Goal: Information Seeking & Learning: Learn about a topic

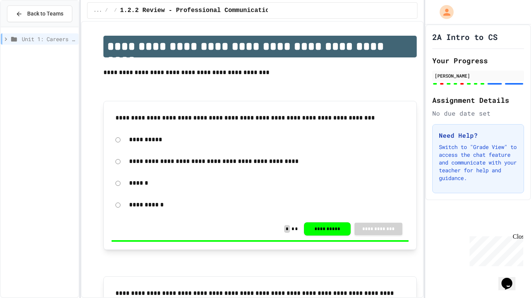
click at [37, 40] on span "Unit 1: Careers & Professionalism" at bounding box center [49, 39] width 54 height 8
click at [7, 37] on icon at bounding box center [4, 39] width 7 height 7
click at [7, 37] on icon at bounding box center [5, 39] width 7 height 7
click at [35, 67] on span "1.2: Professional Communication" at bounding box center [50, 67] width 49 height 8
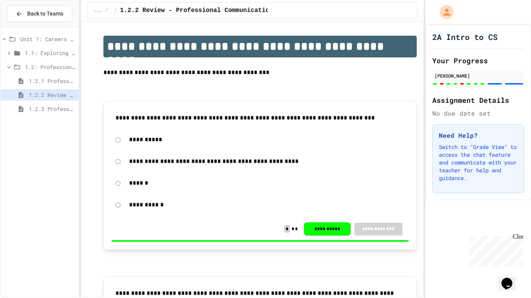
click at [45, 120] on div "Unit 1: Careers & Professionalism 1.1: Exploring CS Careers 1.2: Professional C…" at bounding box center [40, 75] width 78 height 90
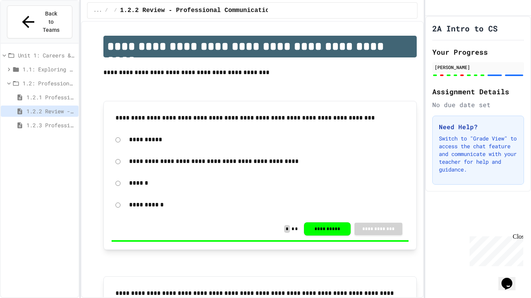
click at [59, 121] on span "1.2.3 Professional Communication Challenge" at bounding box center [50, 125] width 49 height 8
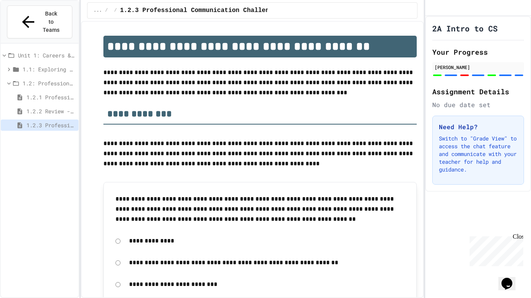
click at [61, 121] on span "1.2.3 Professional Communication Challenge" at bounding box center [50, 125] width 49 height 8
click at [65, 120] on div "1.2.3 Professional Communication Challenge" at bounding box center [40, 127] width 78 height 14
click at [42, 14] on span "Back to Teams" at bounding box center [51, 22] width 18 height 24
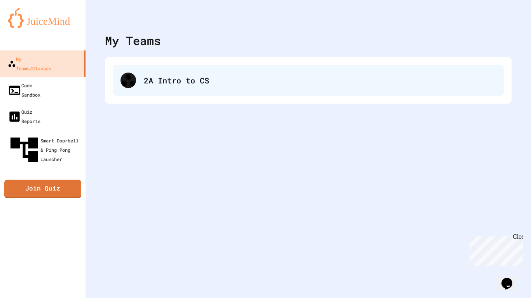
click at [153, 82] on div "2A Intro to CS" at bounding box center [320, 81] width 352 height 12
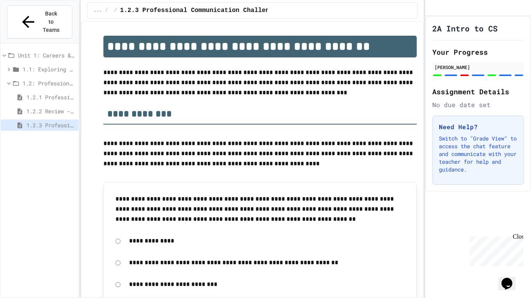
click at [46, 79] on span "1.2: Professional Communication" at bounding box center [49, 83] width 53 height 8
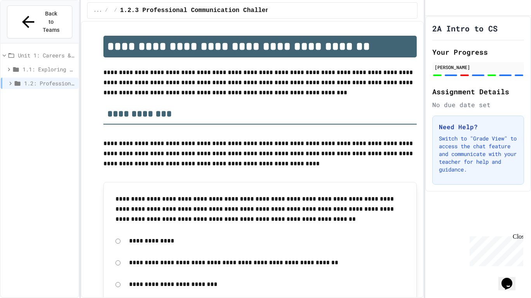
click at [45, 79] on span "1.2: Professional Communication" at bounding box center [49, 83] width 51 height 8
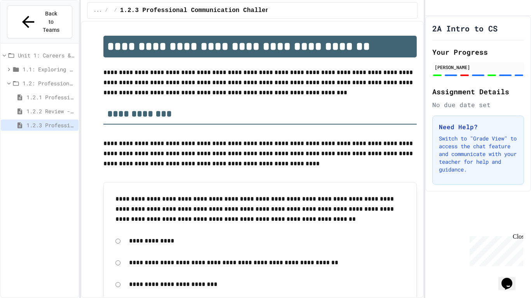
click at [13, 66] on icon at bounding box center [15, 69] width 7 height 7
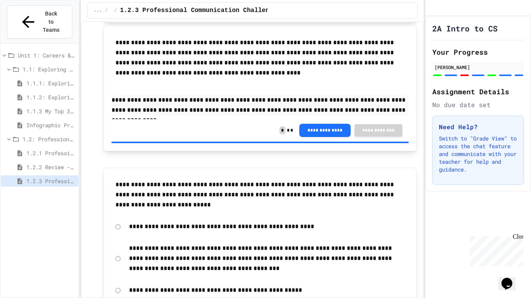
scroll to position [284, 0]
